Goal: Task Accomplishment & Management: Manage account settings

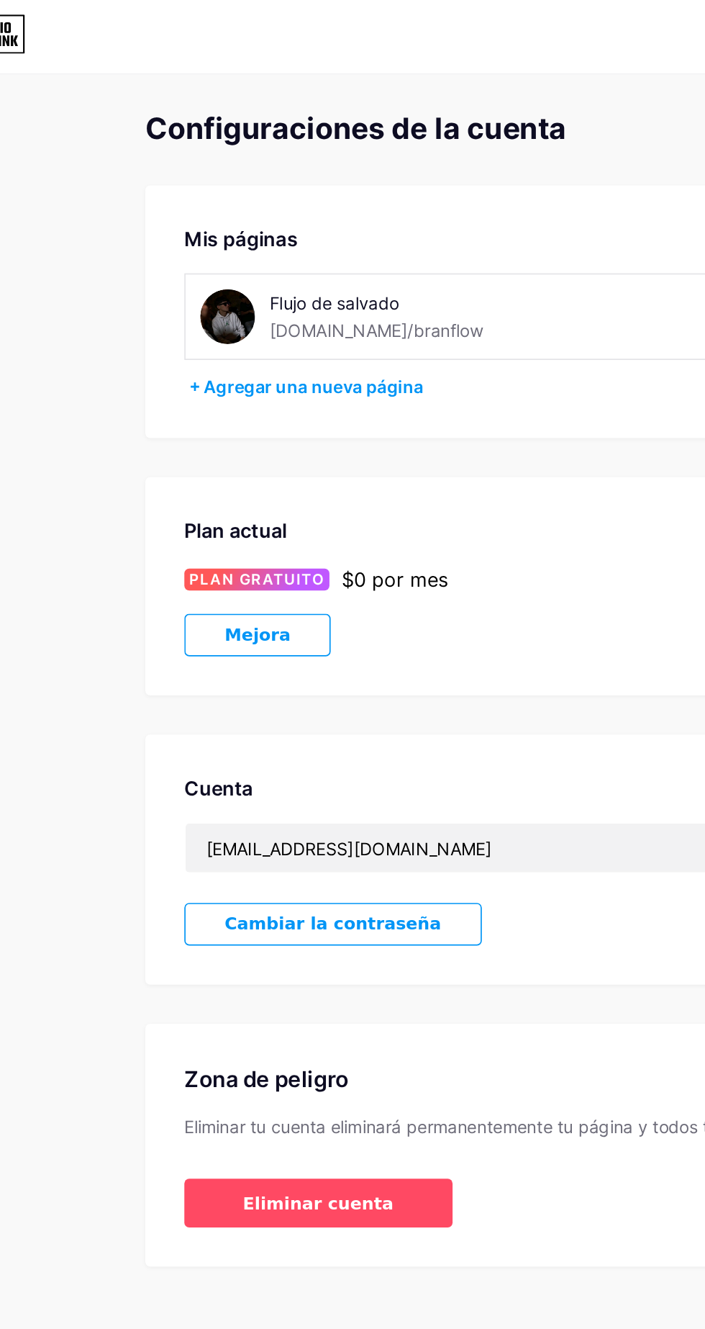
click at [206, 185] on div "Flujo de salvado [DOMAIN_NAME]/branflow" at bounding box center [292, 187] width 239 height 32
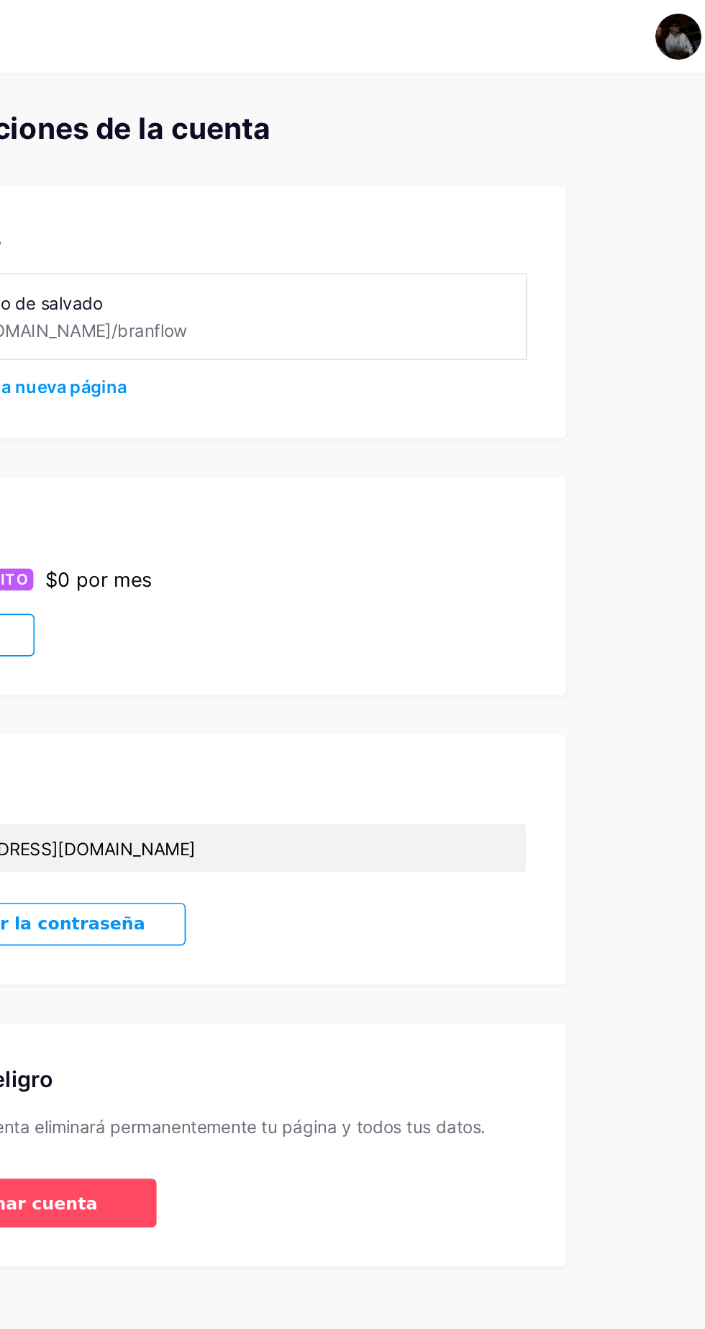
click at [636, 22] on img at bounding box center [630, 21] width 27 height 27
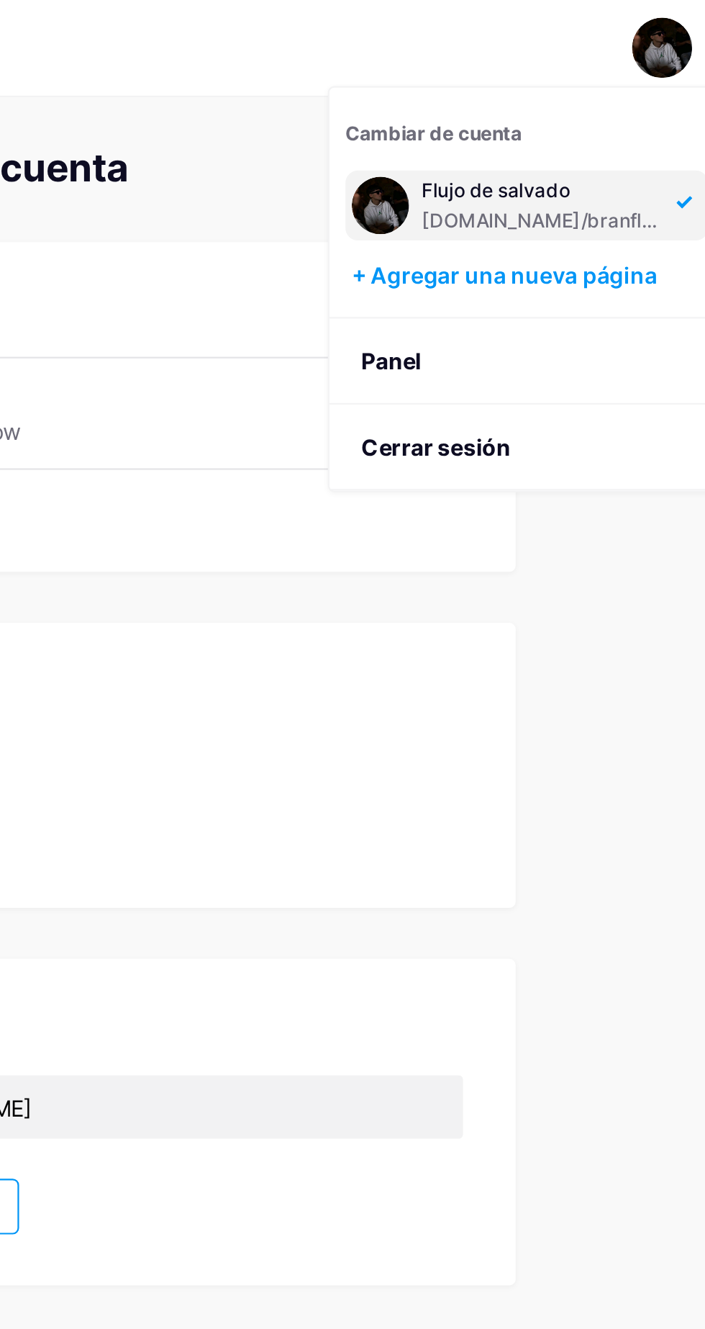
click at [532, 159] on link "Panel" at bounding box center [569, 163] width 179 height 39
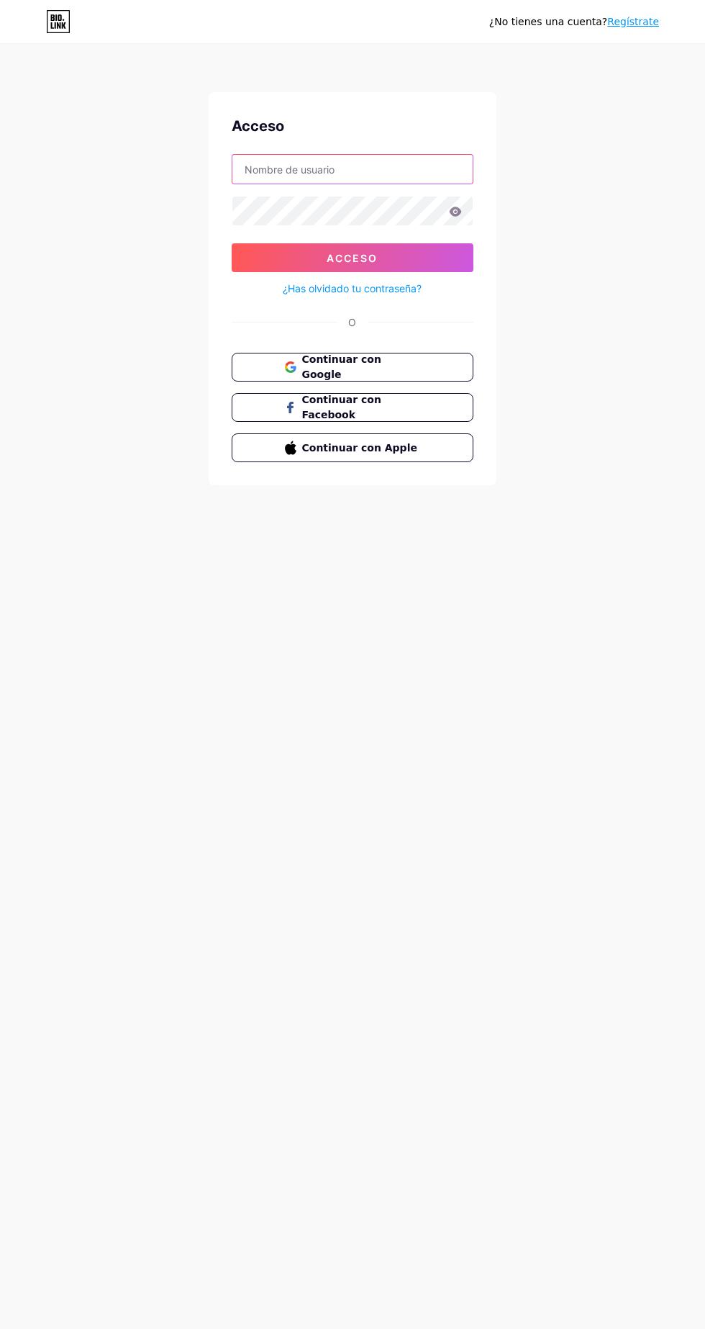
click at [420, 171] on input "text" at bounding box center [353, 169] width 240 height 29
type input "[EMAIL_ADDRESS][DOMAIN_NAME]"
click at [232, 243] on button "Acceso" at bounding box center [353, 257] width 242 height 29
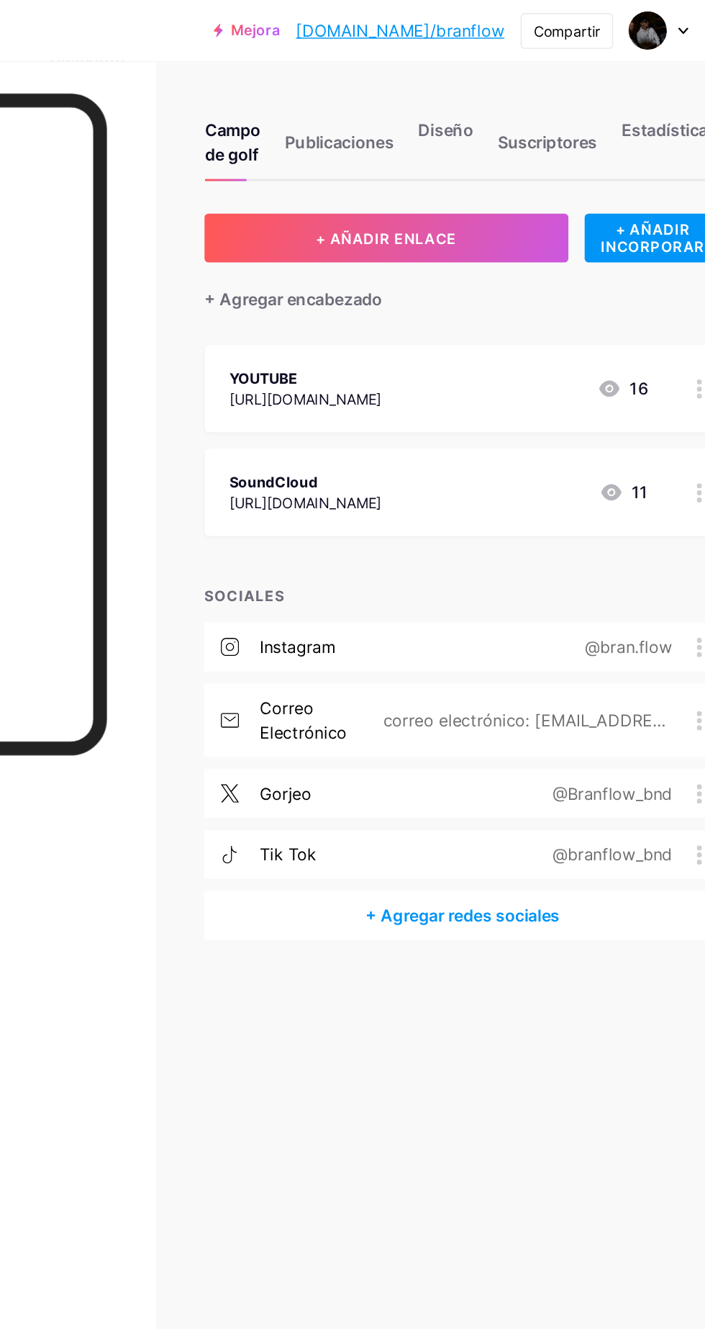
click at [495, 105] on div "Diseño" at bounding box center [487, 105] width 39 height 43
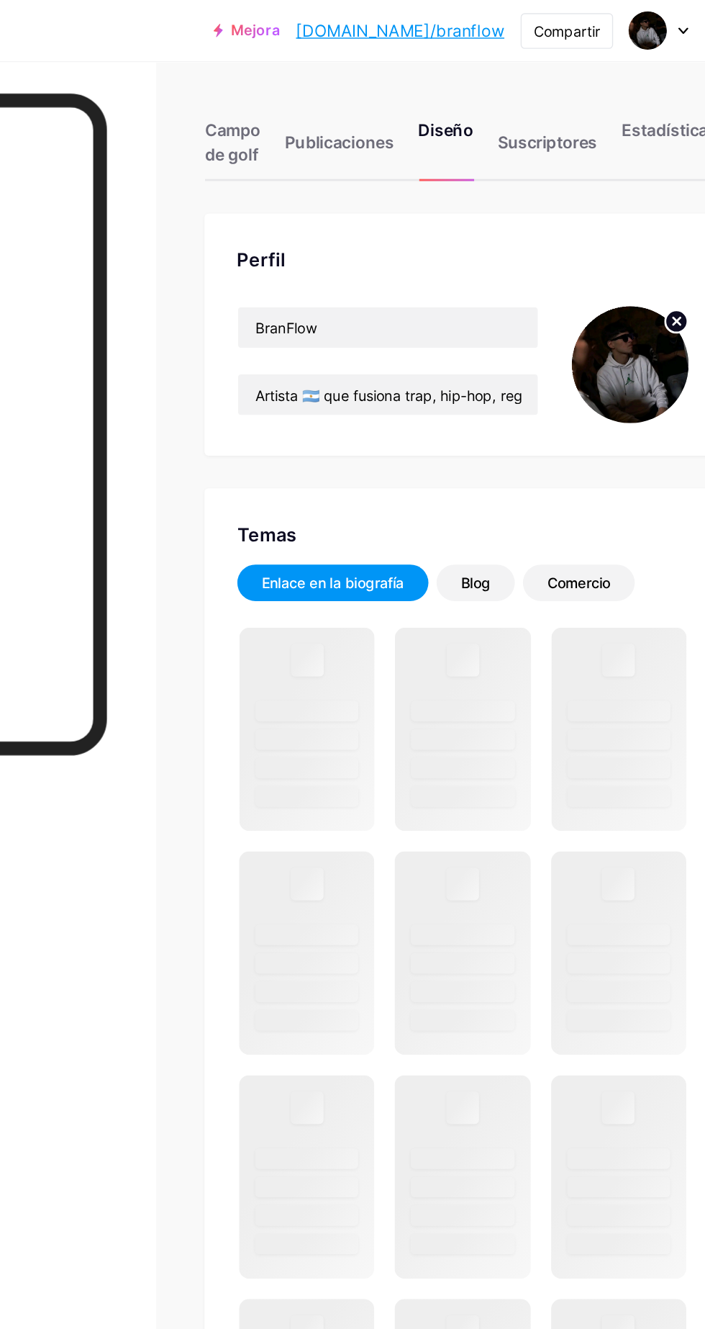
click at [647, 227] on circle at bounding box center [651, 228] width 16 height 16
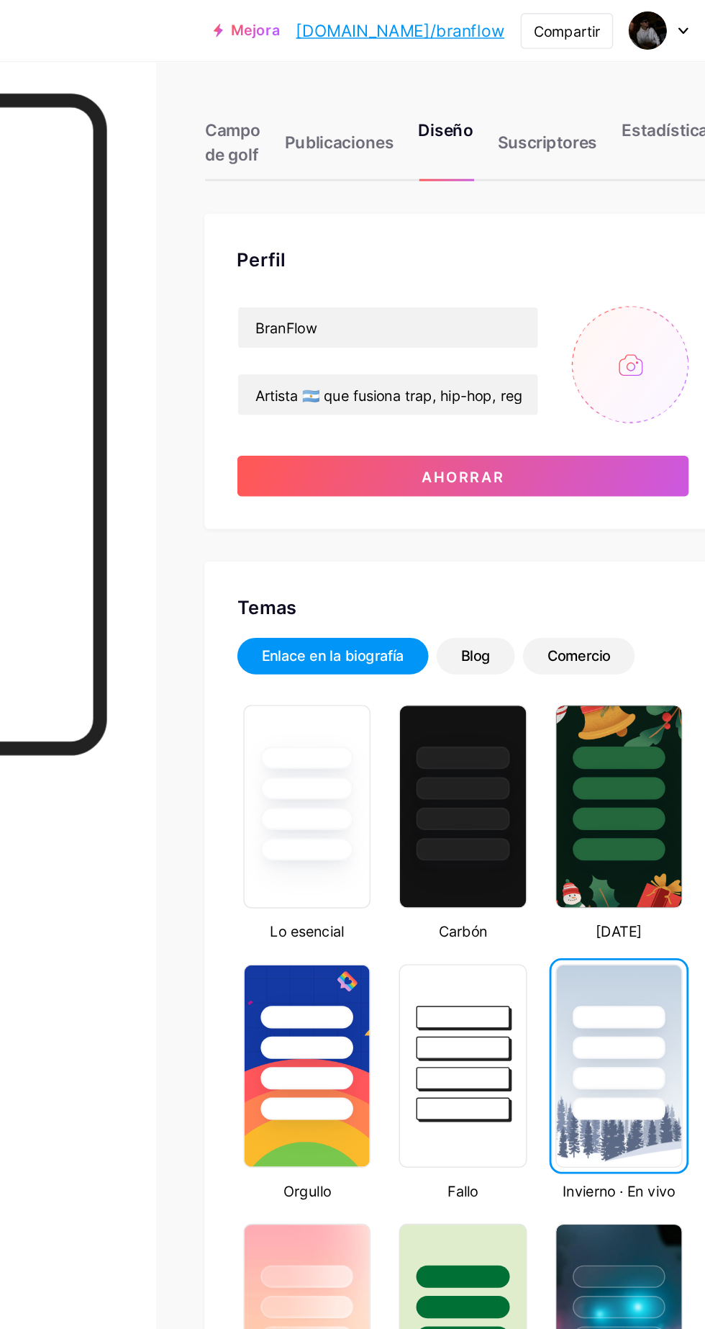
click at [608, 256] on input "file" at bounding box center [618, 258] width 83 height 83
type input "C:\fakepath\IMG_20250730_233351_739.webp"
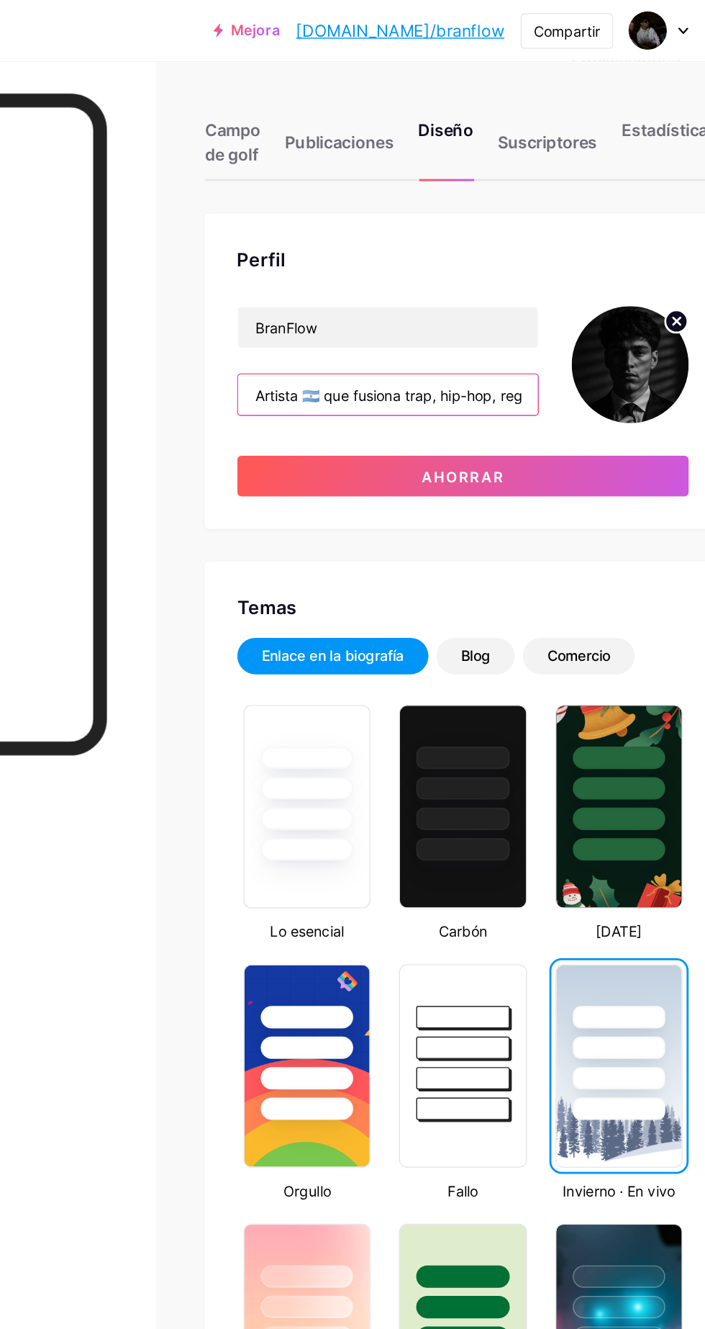
click at [501, 280] on input "Artista 🇦🇷 que fusiona trap, hip-hop, reggaeton, entré otros. editor videos" at bounding box center [446, 279] width 212 height 29
click at [484, 276] on input "Artista 🇦🇷 que fusiona trap, hip-hop, reggaeton, entré otros. editor videos" at bounding box center [446, 279] width 212 height 29
click at [476, 279] on input "Artista 🇦🇷 que fusiona trap, hip-hop, reggaeton, entré otros. editor videos" at bounding box center [446, 279] width 212 height 29
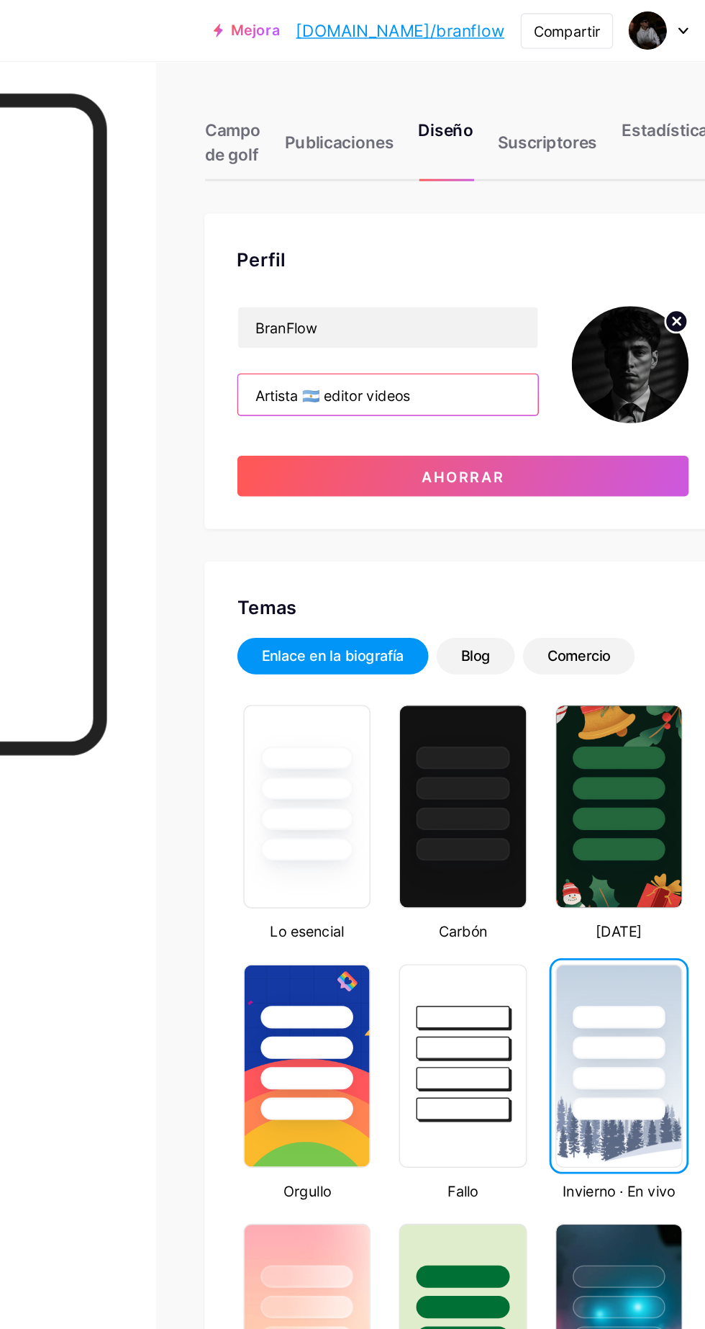
click at [476, 279] on input "Artista 🇦🇷 editor videos" at bounding box center [446, 279] width 212 height 29
click at [432, 274] on input "Artista 🇦🇷 editor videos" at bounding box center [446, 279] width 212 height 29
click at [488, 272] on input "Artista 🇦🇷 editor videos" at bounding box center [446, 279] width 212 height 29
type input "Artista 🇦🇷 editor"
click at [557, 327] on button "Ahorrar" at bounding box center [500, 336] width 320 height 29
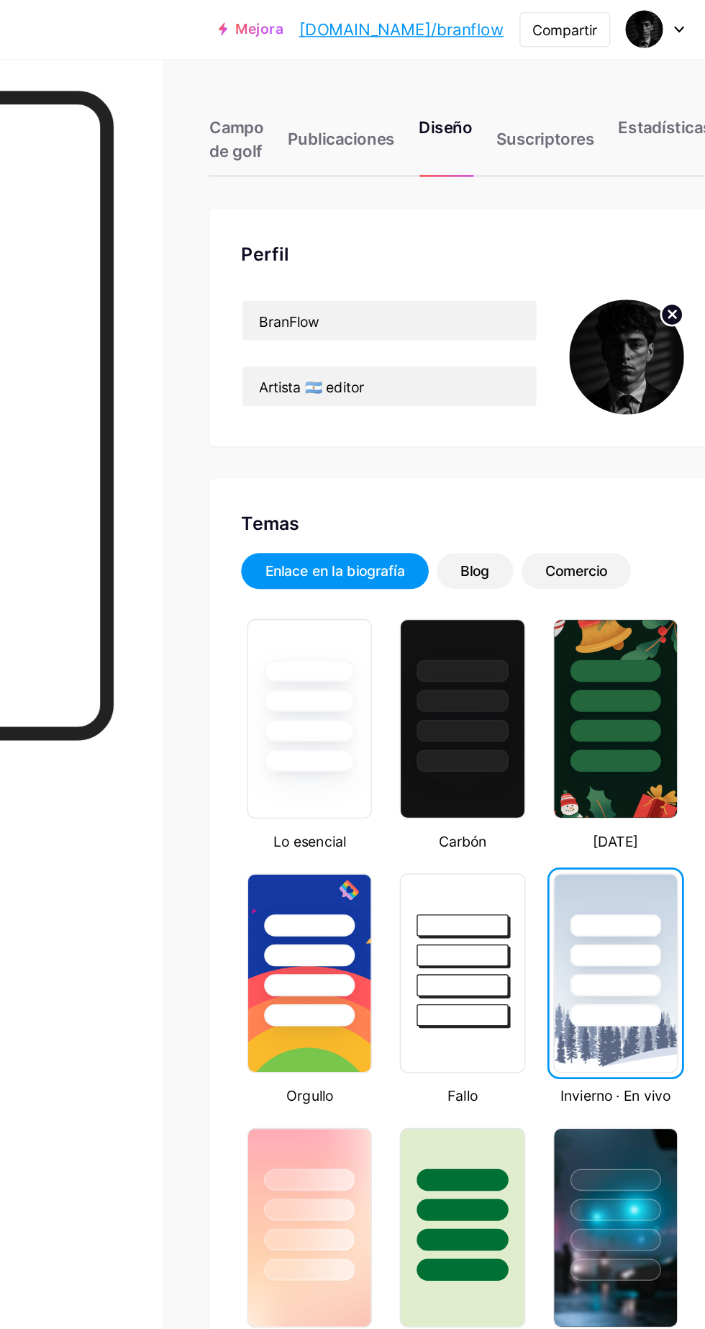
scroll to position [46, 0]
